Goal: Information Seeking & Learning: Find specific fact

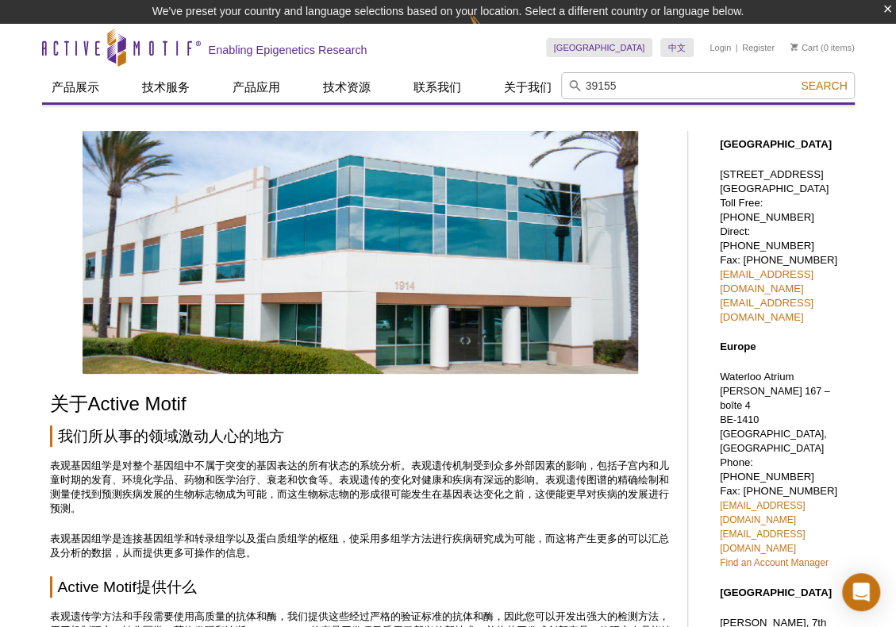
click at [796, 79] on button "Search" at bounding box center [824, 86] width 56 height 14
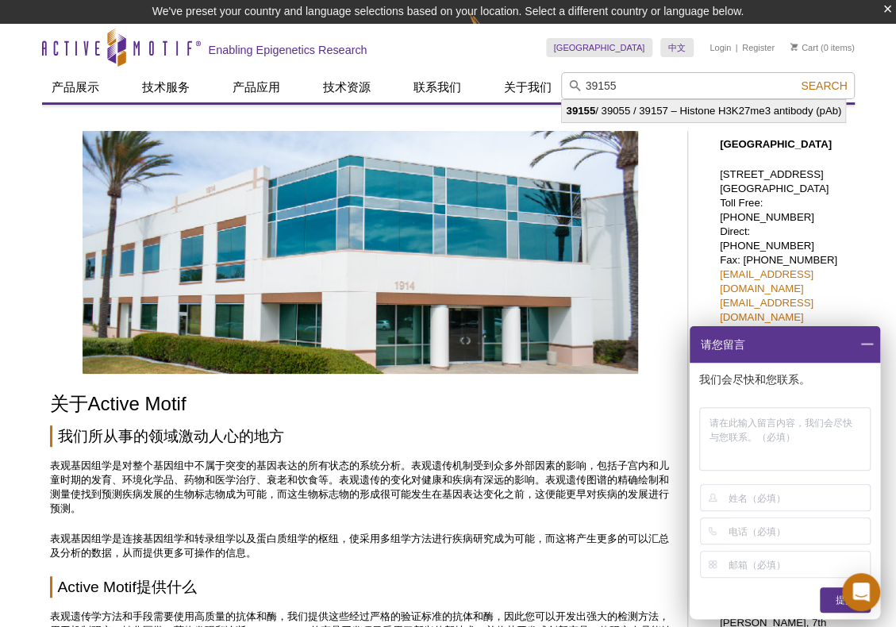
click at [748, 116] on li "39155 / 39055 / 39157 – Histone H3K27me3 antibody (pAb)" at bounding box center [703, 111] width 283 height 22
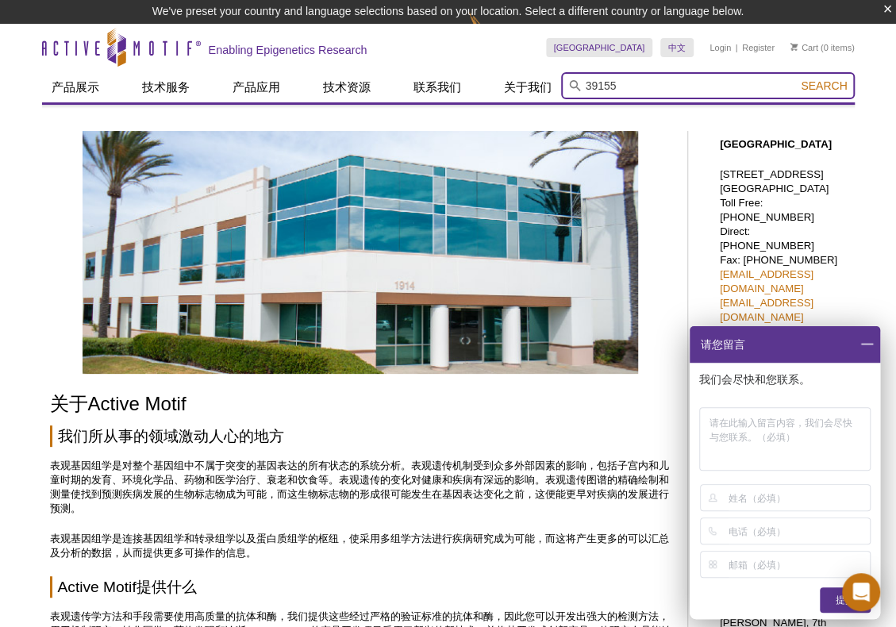
type input "39155 / 39055 / 39157 – Histone H3K27me3 antibody (pAb)"
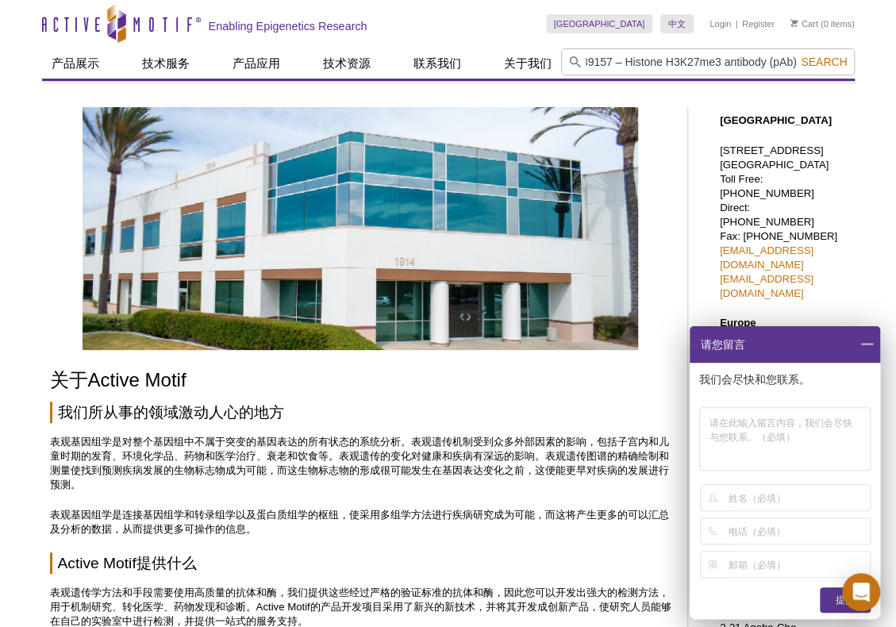
click at [868, 342] on span at bounding box center [866, 344] width 27 height 37
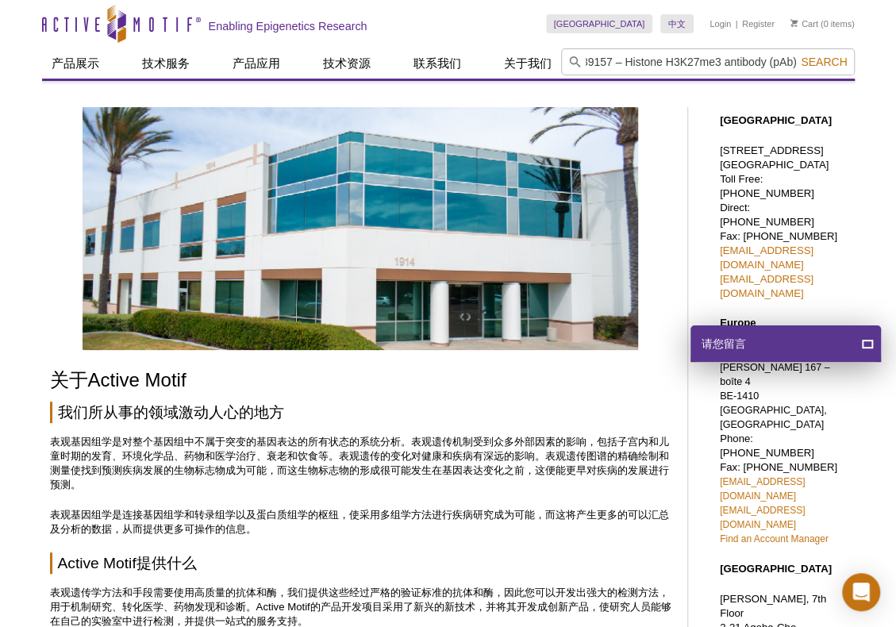
scroll to position [0, 0]
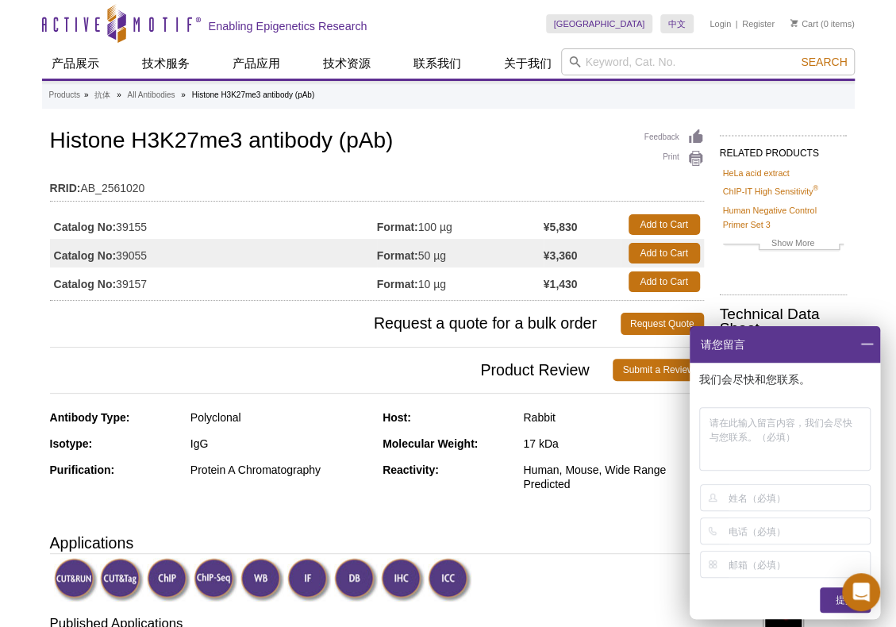
click at [868, 344] on span at bounding box center [866, 344] width 27 height 37
